Goal: Task Accomplishment & Management: Use online tool/utility

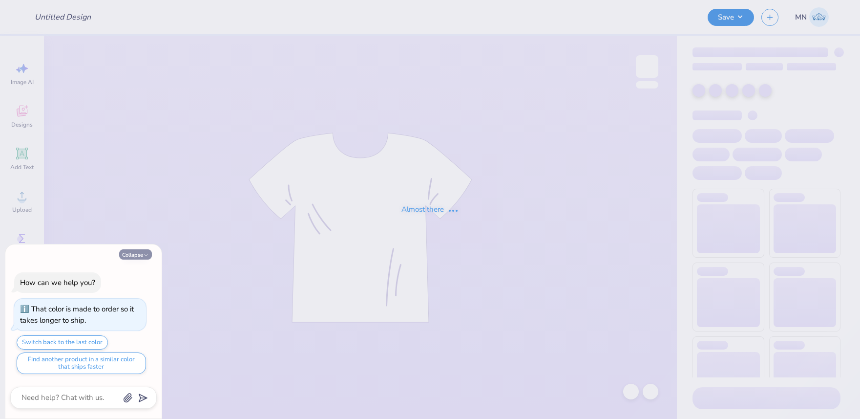
type textarea "x"
type input "SAE Fall Sweater Drop"
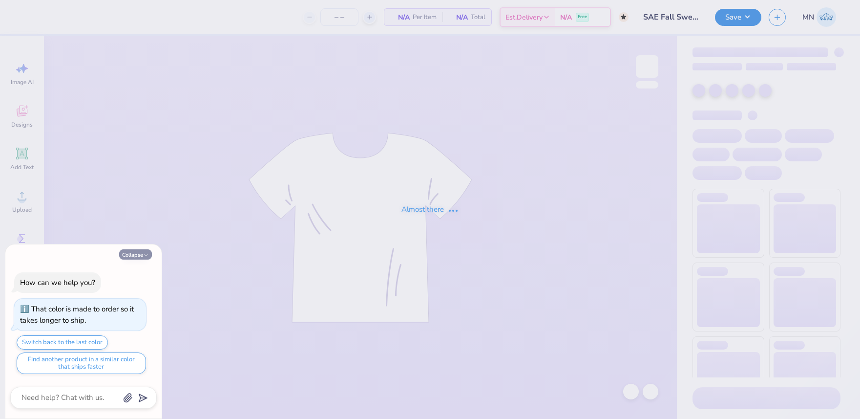
type textarea "x"
type input "50"
drag, startPoint x: 129, startPoint y: 254, endPoint x: 134, endPoint y: 254, distance: 5.4
click at [129, 254] on button "Collapse" at bounding box center [135, 254] width 33 height 10
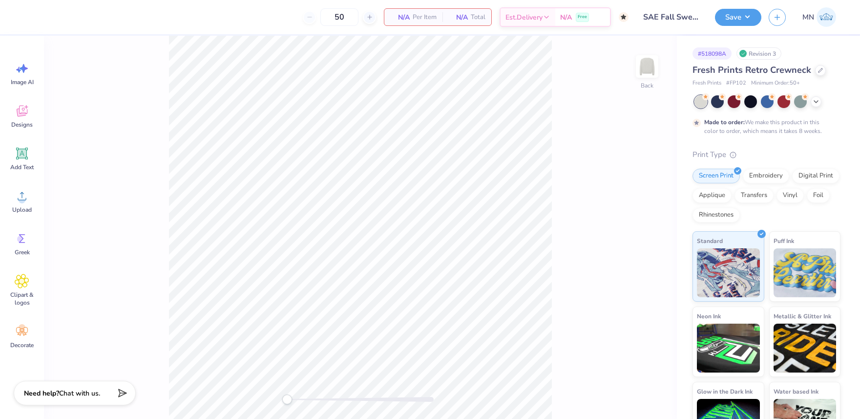
type textarea "x"
click at [18, 191] on icon at bounding box center [22, 196] width 15 height 15
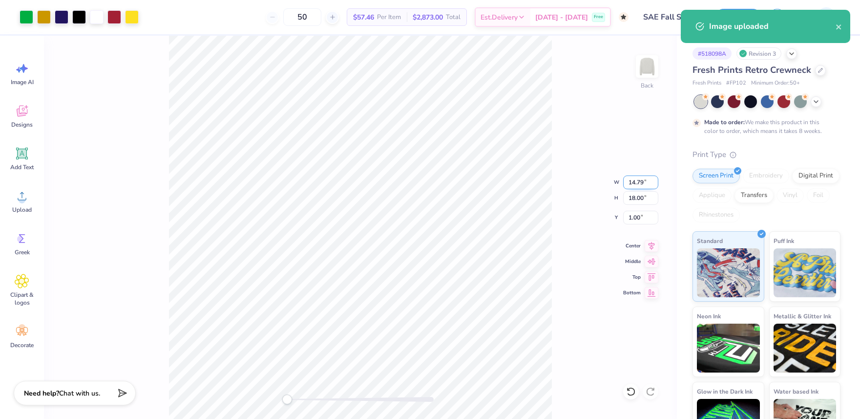
click at [642, 178] on input "14.79" at bounding box center [640, 182] width 35 height 14
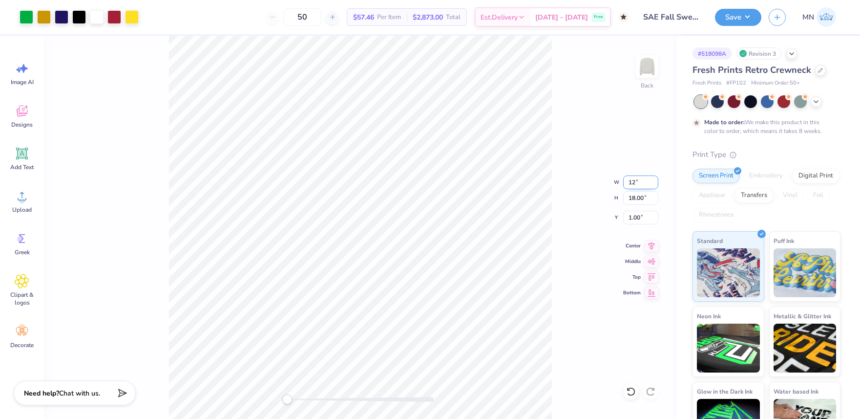
type input "12.00"
type input "14.60"
type input "2.70"
click at [647, 220] on input "2.70" at bounding box center [640, 218] width 35 height 14
type input "1"
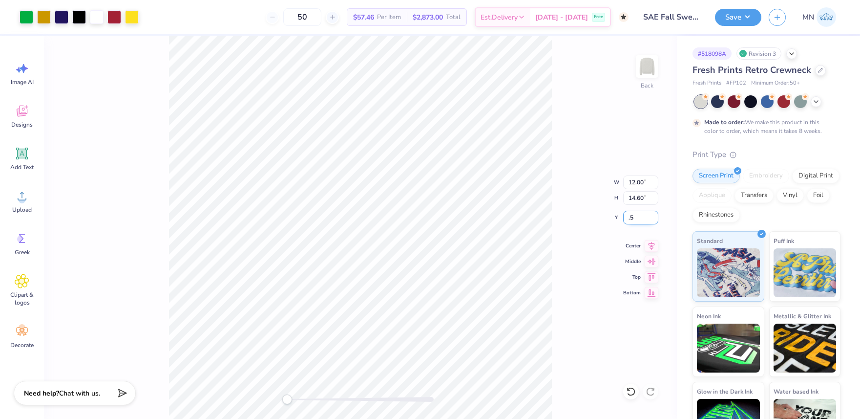
type input ".5"
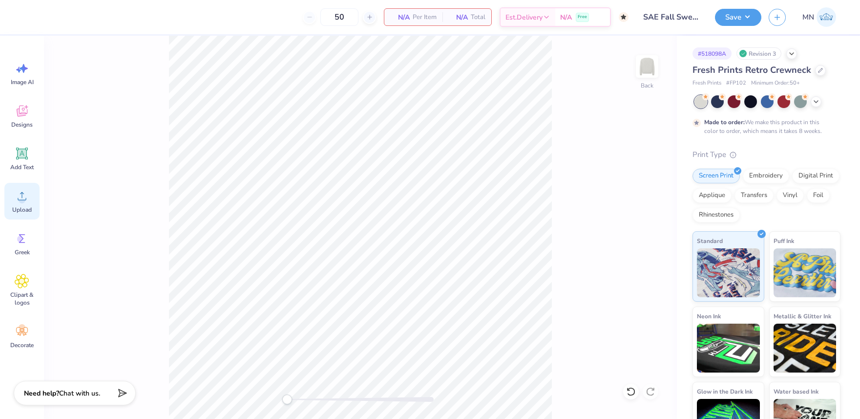
click at [11, 207] on div "Upload" at bounding box center [21, 201] width 35 height 37
click at [24, 192] on icon at bounding box center [22, 196] width 15 height 15
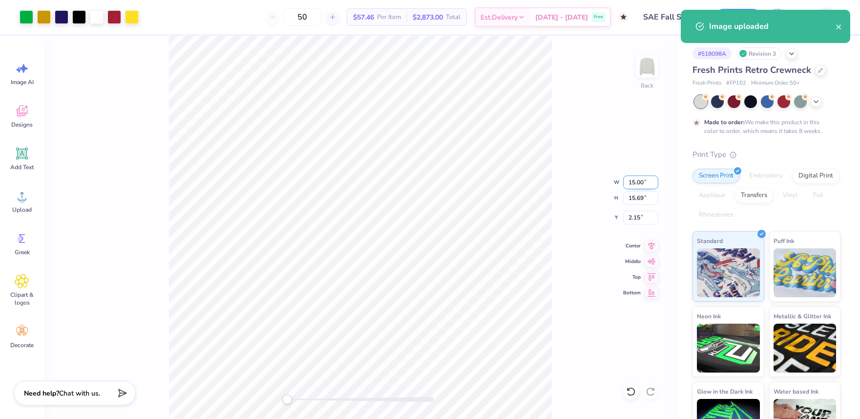
click at [638, 184] on input "15.00" at bounding box center [640, 182] width 35 height 14
type input "12.00"
type input "12.55"
type input "3.72"
click at [637, 218] on input "3.72" at bounding box center [640, 218] width 35 height 14
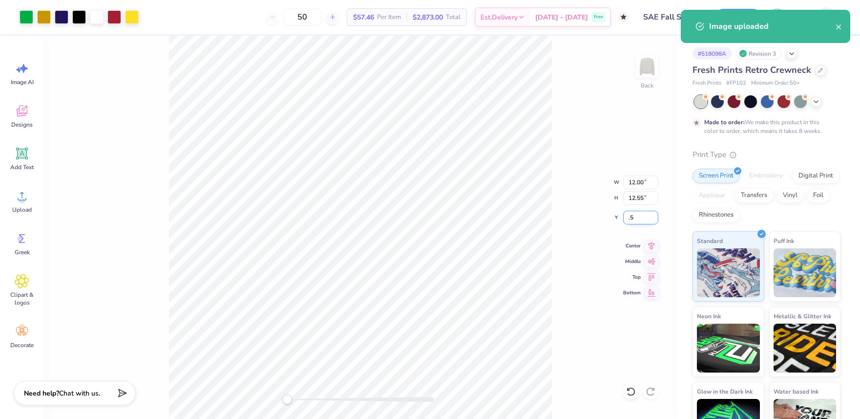
type input ".5"
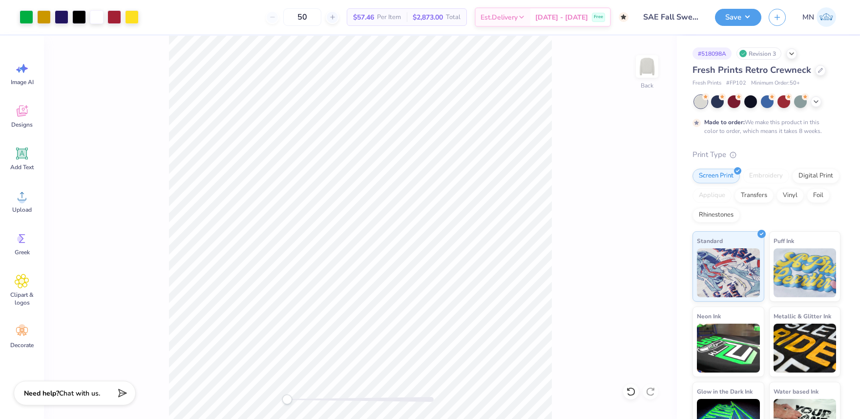
click at [430, 279] on div "Back" at bounding box center [360, 227] width 633 height 383
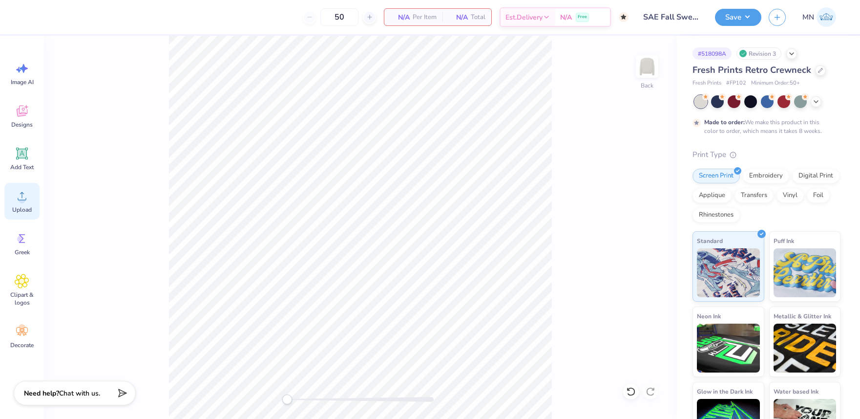
click at [22, 199] on circle at bounding box center [22, 199] width 7 height 7
click at [22, 195] on icon at bounding box center [22, 196] width 9 height 8
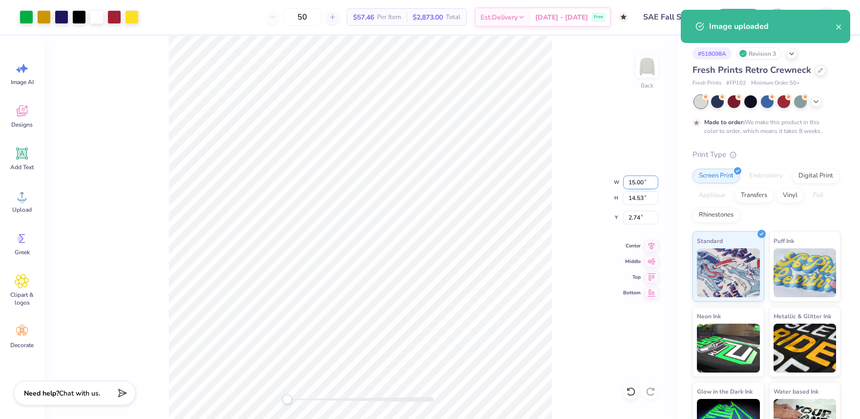
click at [637, 185] on input "15.00" at bounding box center [640, 182] width 35 height 14
type input "12.00"
type input "11.62"
type input "4.19"
click at [632, 223] on input "4.19" at bounding box center [640, 218] width 35 height 14
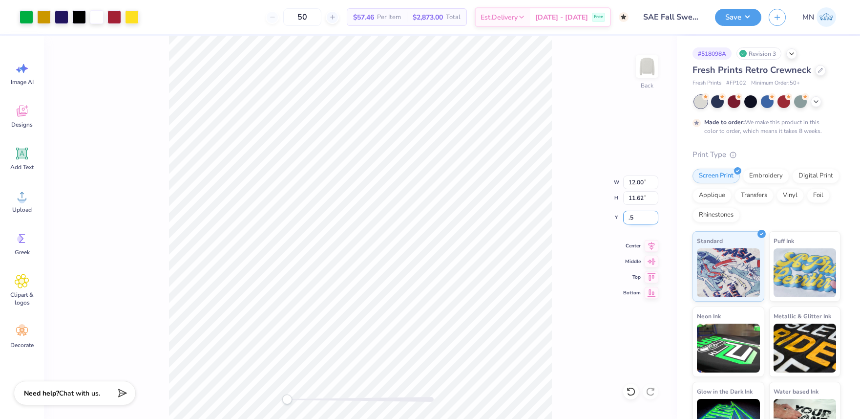
type input ".5"
drag, startPoint x: 572, startPoint y: 142, endPoint x: 566, endPoint y: 143, distance: 5.9
click at [572, 142] on div "Back W 12.00 12.00 " H 11.62 11.62 " Y 0.50 0.50 " Center Middle Top Bottom" at bounding box center [360, 227] width 633 height 383
click at [731, 21] on button "Save" at bounding box center [738, 15] width 46 height 17
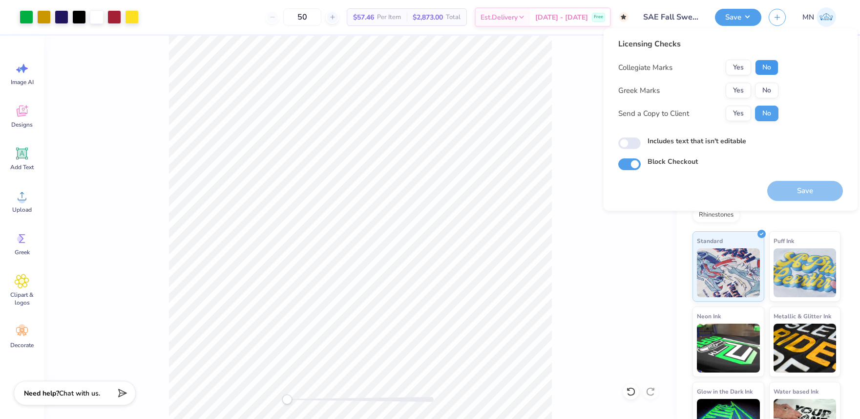
click at [771, 70] on button "No" at bounding box center [766, 68] width 23 height 16
drag, startPoint x: 746, startPoint y: 92, endPoint x: 747, endPoint y: 101, distance: 8.8
click at [745, 92] on button "Yes" at bounding box center [738, 91] width 25 height 16
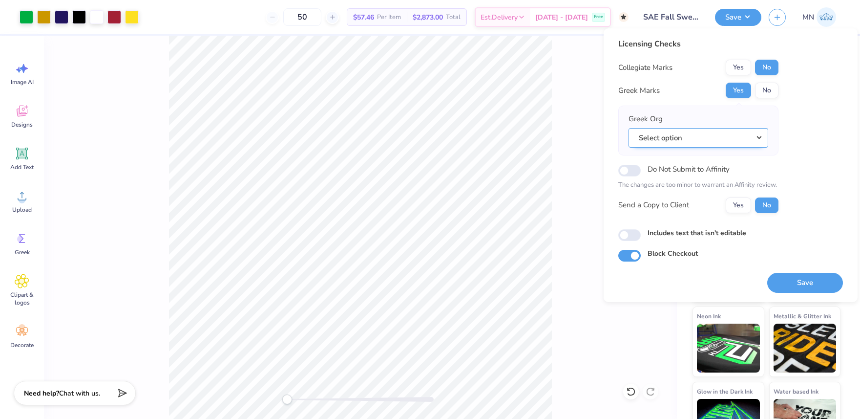
click at [715, 139] on button "Select option" at bounding box center [699, 138] width 140 height 20
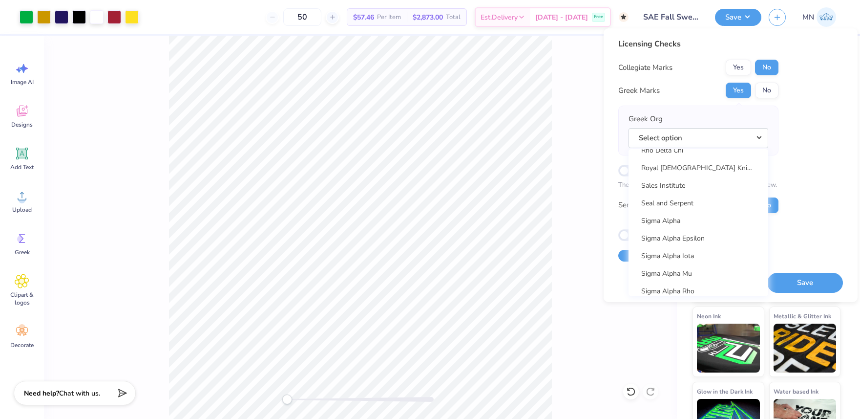
scroll to position [6119, 0]
drag, startPoint x: 699, startPoint y: 231, endPoint x: 711, endPoint y: 237, distance: 14.0
click at [699, 231] on link "Sigma Alpha Epsilon" at bounding box center [699, 233] width 132 height 16
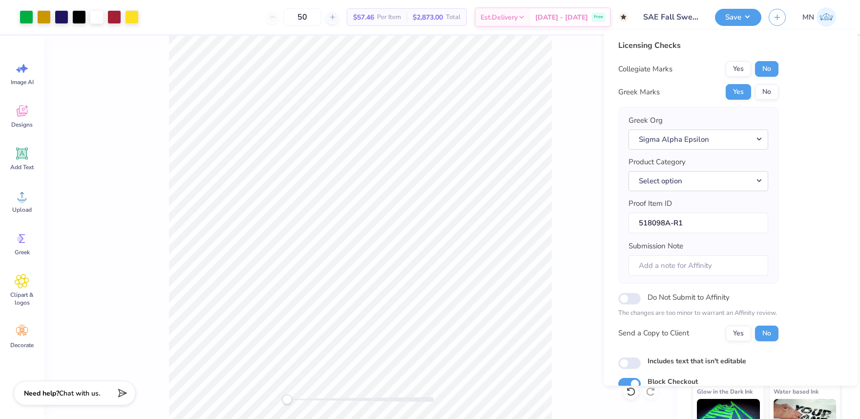
scroll to position [44, 0]
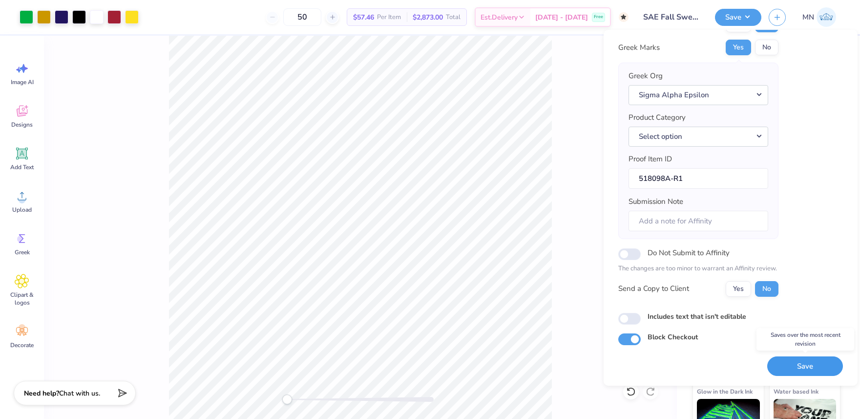
click at [812, 363] on button "Save" at bounding box center [806, 366] width 76 height 20
